Goal: Task Accomplishment & Management: Use online tool/utility

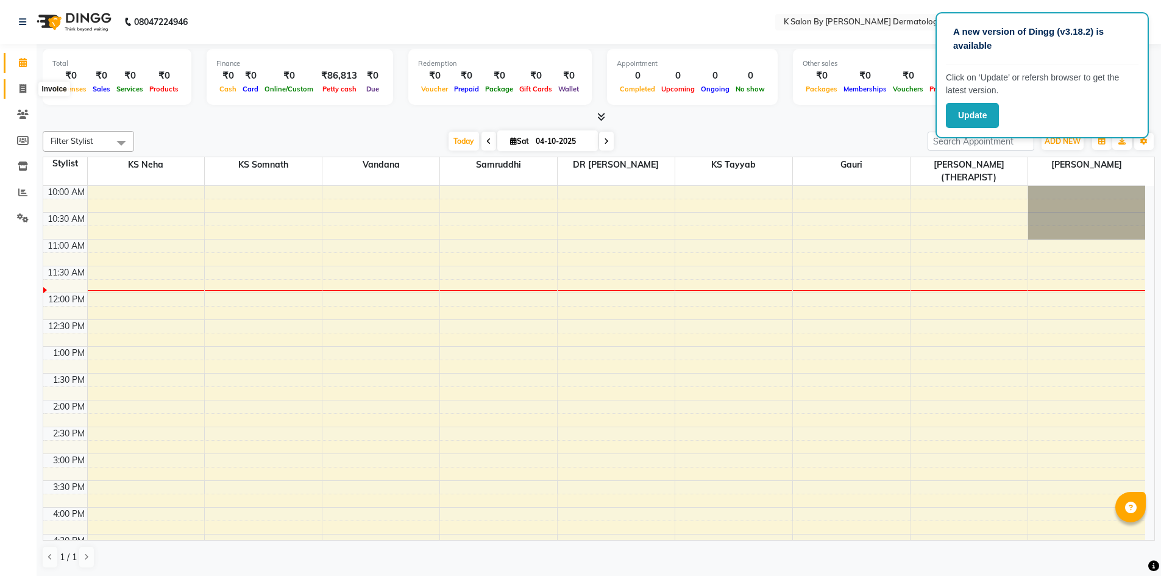
click at [21, 89] on icon at bounding box center [23, 88] width 7 height 9
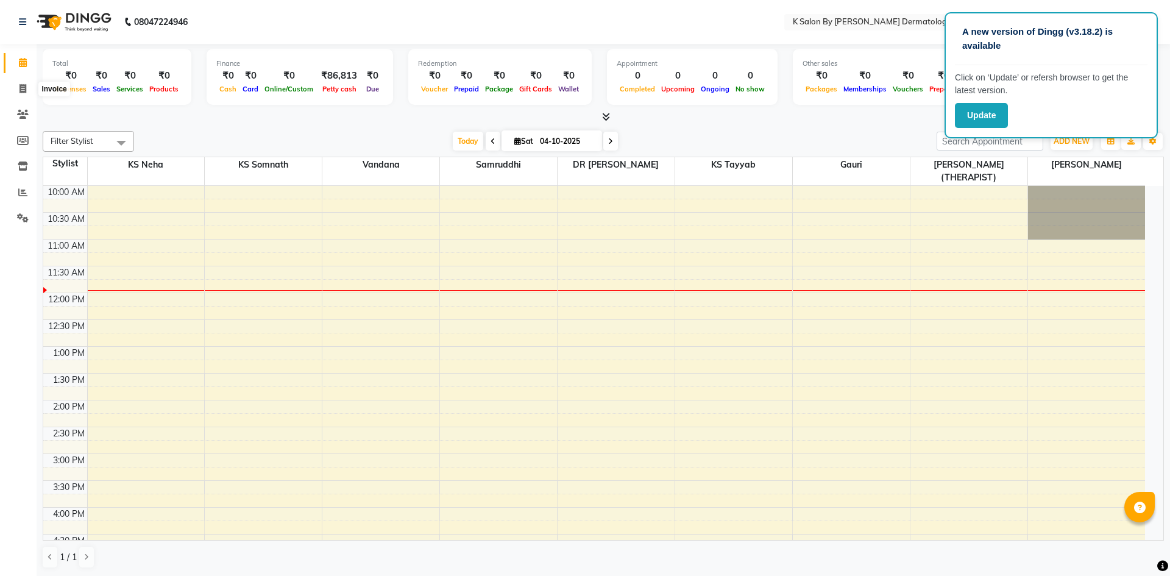
select select "service"
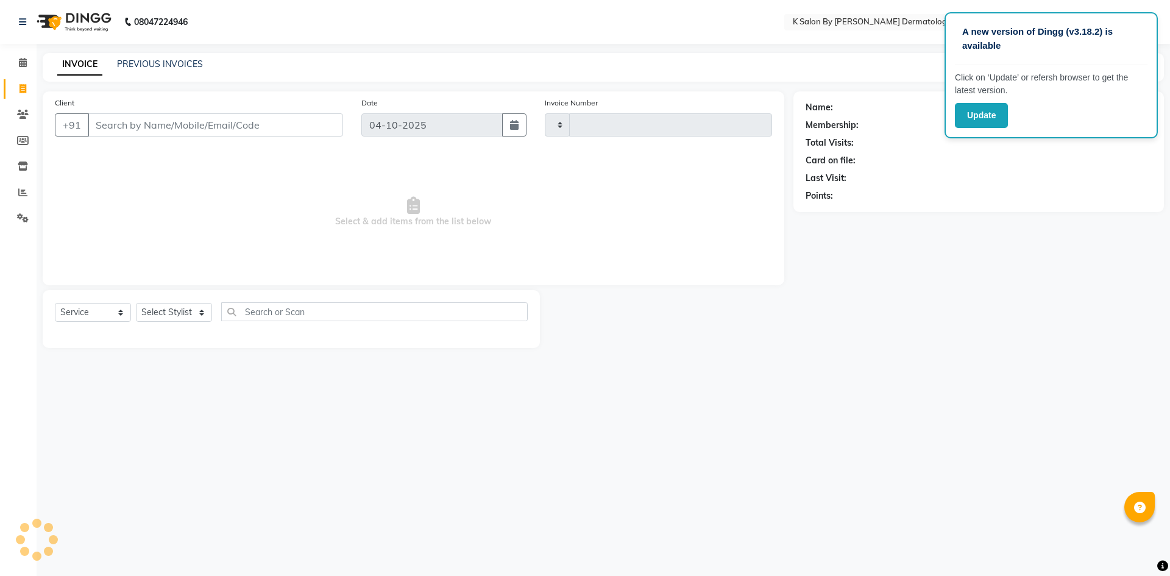
type input "0650"
select select "6798"
